Goal: Information Seeking & Learning: Check status

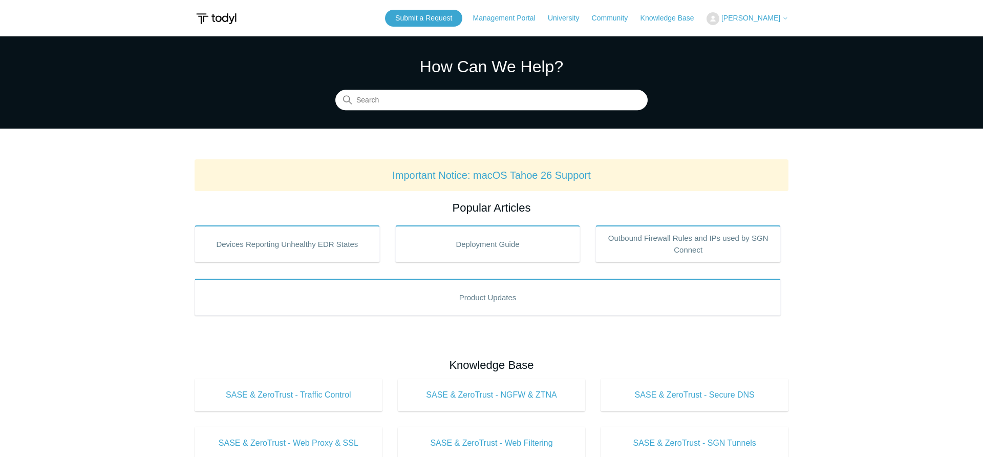
click at [744, 20] on span "[PERSON_NAME]" at bounding box center [750, 18] width 59 height 8
click at [677, 55] on section "How Can We Help? Search" at bounding box center [491, 82] width 983 height 92
click at [404, 89] on div "How Can We Help? Search" at bounding box center [491, 82] width 312 height 56
click at [401, 95] on input "Search" at bounding box center [491, 100] width 312 height 20
type input "outage"
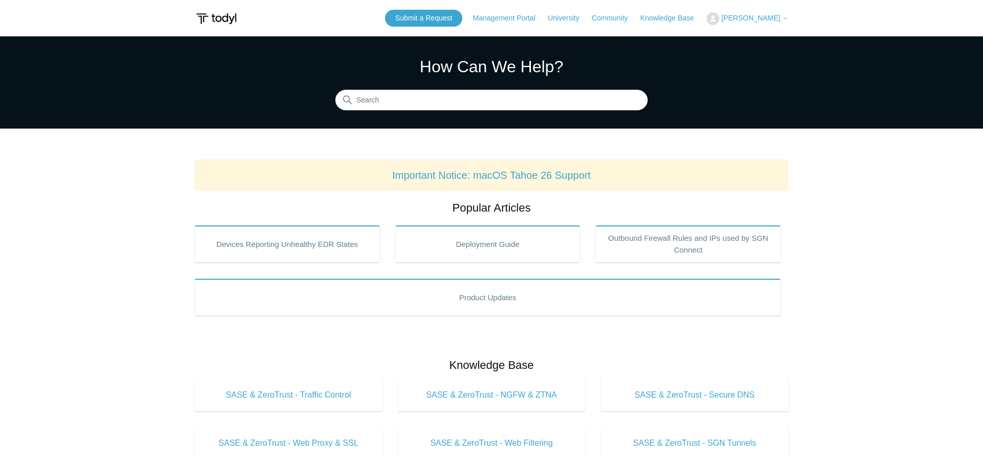
click at [763, 22] on span "[PERSON_NAME]" at bounding box center [750, 18] width 59 height 8
